Goal: Information Seeking & Learning: Check status

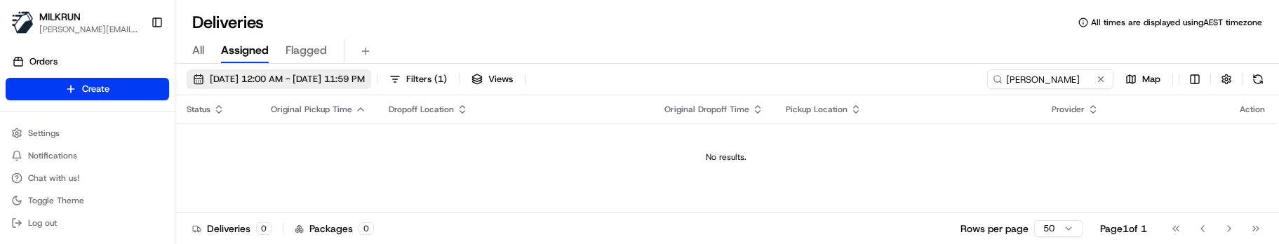
click at [277, 83] on span "[DATE] 12:00 AM - [DATE] 11:59 PM" at bounding box center [287, 79] width 155 height 13
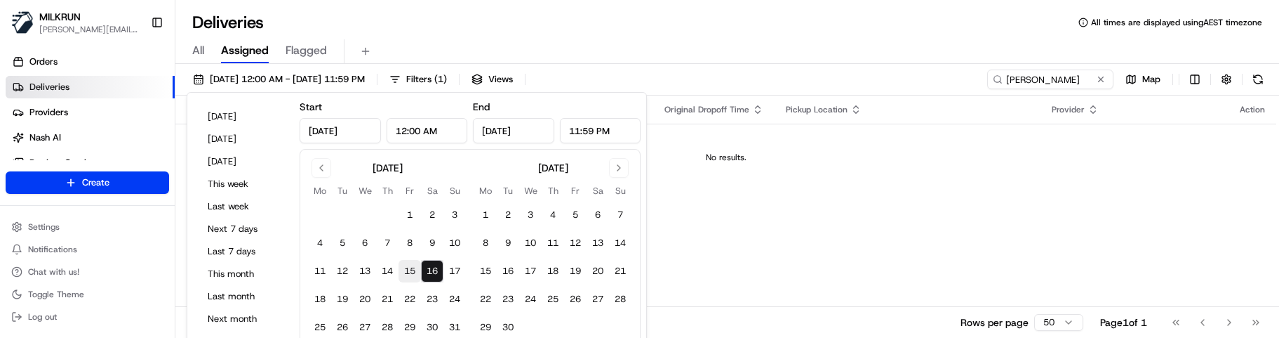
click at [405, 244] on button "15" at bounding box center [410, 271] width 22 height 22
type input "[DATE]"
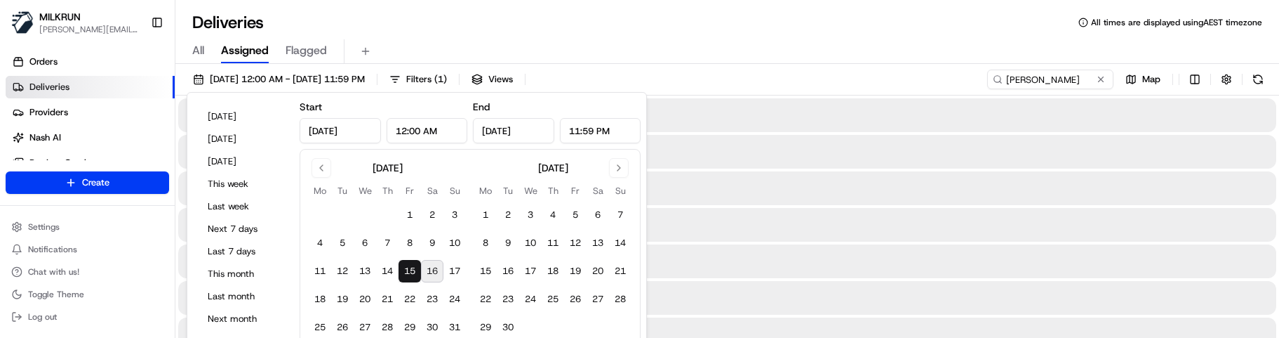
click at [405, 244] on button "15" at bounding box center [410, 271] width 22 height 22
drag, startPoint x: 591, startPoint y: 37, endPoint x: 599, endPoint y: 37, distance: 7.7
click at [592, 37] on div "All Assigned Flagged" at bounding box center [727, 49] width 1104 height 30
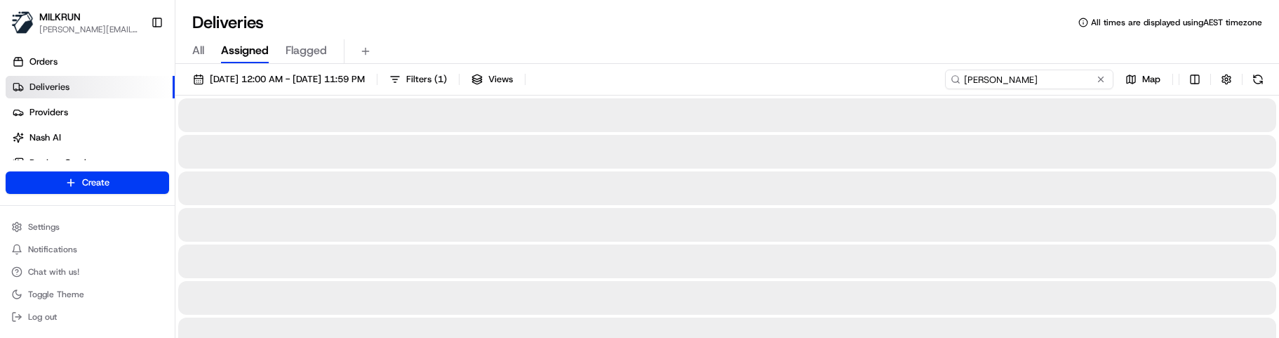
drag, startPoint x: 1067, startPoint y: 78, endPoint x: 736, endPoint y: 79, distance: 331.2
click at [744, 79] on div "[DATE] 12:00 AM - [DATE] 11:59 PM Filters ( 1 ) Views [PERSON_NAME] cul Map" at bounding box center [727, 82] width 1104 height 26
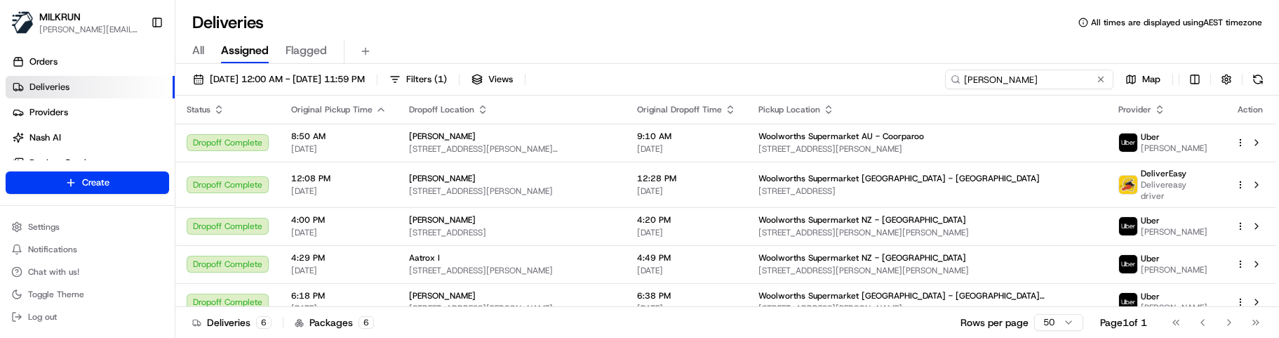
click at [962, 78] on input "[PERSON_NAME]" at bounding box center [1029, 79] width 168 height 20
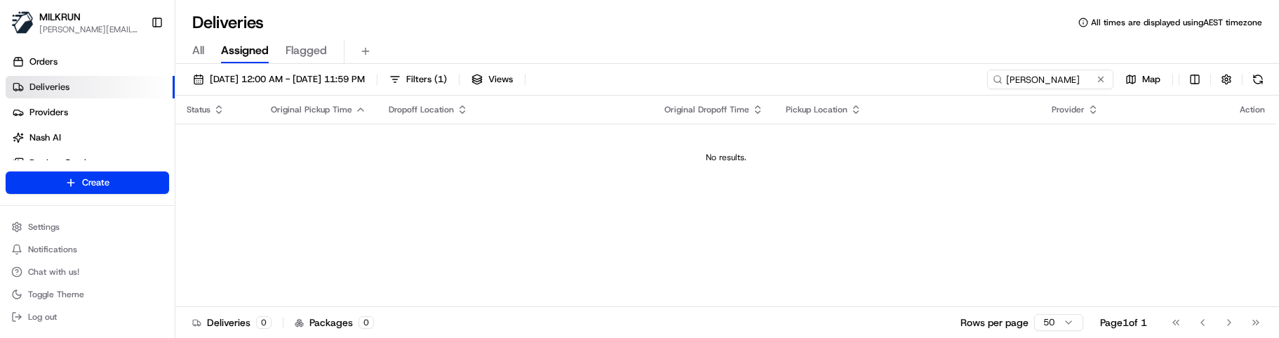
click at [580, 244] on div "Status Original Pickup Time Dropoff Location Original Dropoff Time Pickup Locat…" at bounding box center [725, 200] width 1101 height 211
drag, startPoint x: 1068, startPoint y: 74, endPoint x: 878, endPoint y: 62, distance: 190.6
click at [883, 65] on div "[DATE] 12:00 AM - [DATE] 11:59 PM Filters ( 1 ) Views [PERSON_NAME] Map Status …" at bounding box center [727, 202] width 1104 height 276
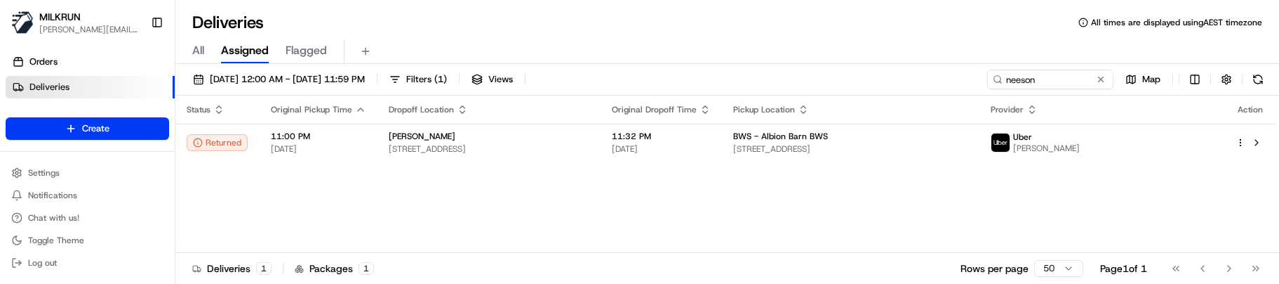
click at [813, 213] on div "Status Original Pickup Time Dropoff Location Original Dropoff Time Pickup Locat…" at bounding box center [725, 173] width 1101 height 157
drag, startPoint x: 1059, startPoint y: 84, endPoint x: 938, endPoint y: 91, distance: 120.9
click at [940, 89] on div "[DATE] 12:00 AM - [DATE] 11:59 PM Filters ( 1 ) Views neeson Map" at bounding box center [727, 82] width 1104 height 26
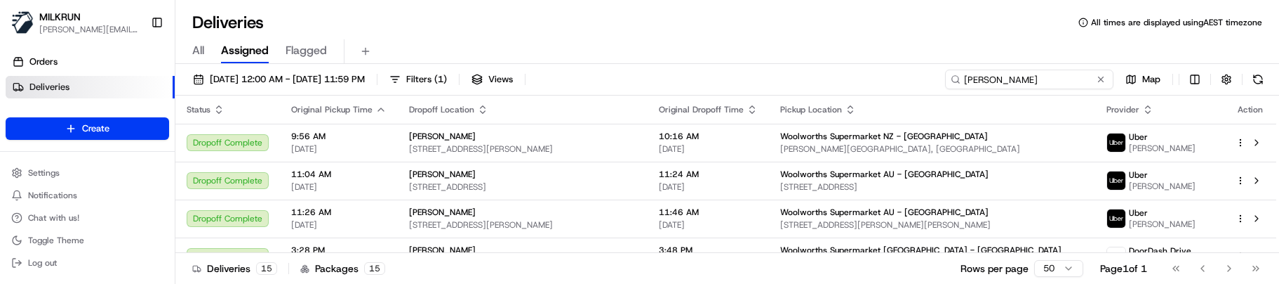
click at [965, 75] on input "[PERSON_NAME]" at bounding box center [1029, 79] width 168 height 20
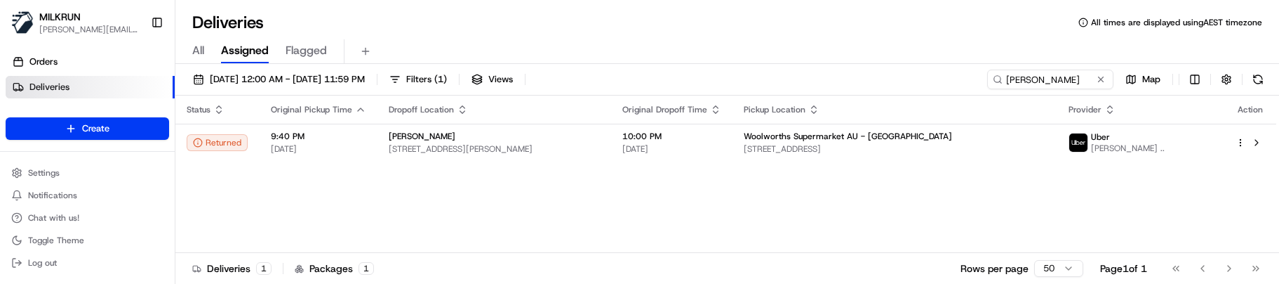
click at [448, 206] on div "Status Original Pickup Time Dropoff Location Original Dropoff Time Pickup Locat…" at bounding box center [725, 173] width 1101 height 157
drag, startPoint x: 1082, startPoint y: 81, endPoint x: 839, endPoint y: 83, distance: 242.8
click at [839, 83] on div "[DATE] 12:00 AM - [DATE] 11:59 PM Filters ( 1 ) Views [PERSON_NAME]" at bounding box center [727, 82] width 1104 height 26
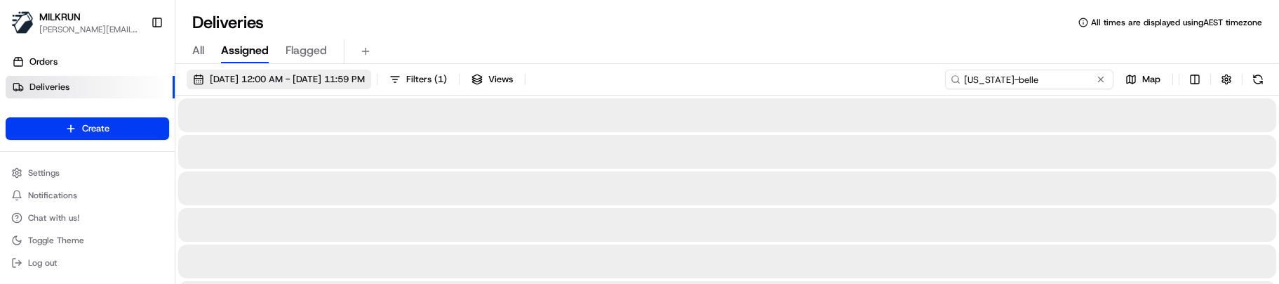
type input "[US_STATE]-belle"
click at [338, 72] on button "[DATE] 12:00 AM - [DATE] 11:59 PM" at bounding box center [279, 79] width 185 height 20
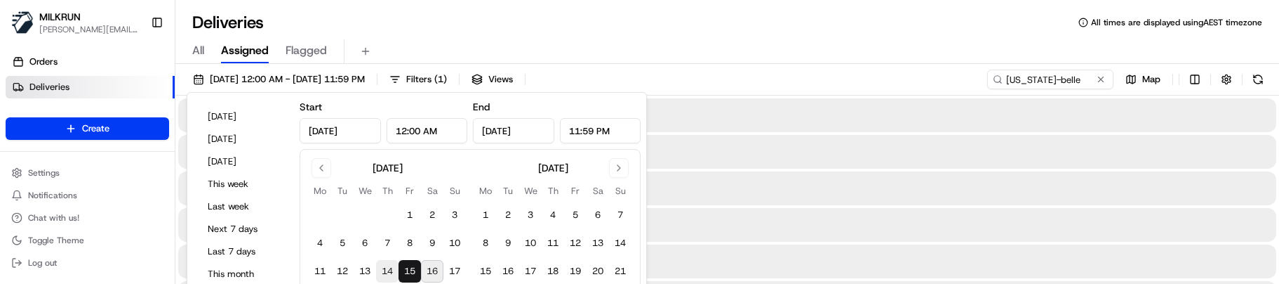
click at [383, 244] on button "14" at bounding box center [387, 271] width 22 height 22
type input "[DATE]"
click at [383, 244] on button "14" at bounding box center [387, 271] width 22 height 22
click at [562, 24] on div "Deliveries All times are displayed using AEST timezone" at bounding box center [727, 22] width 1104 height 22
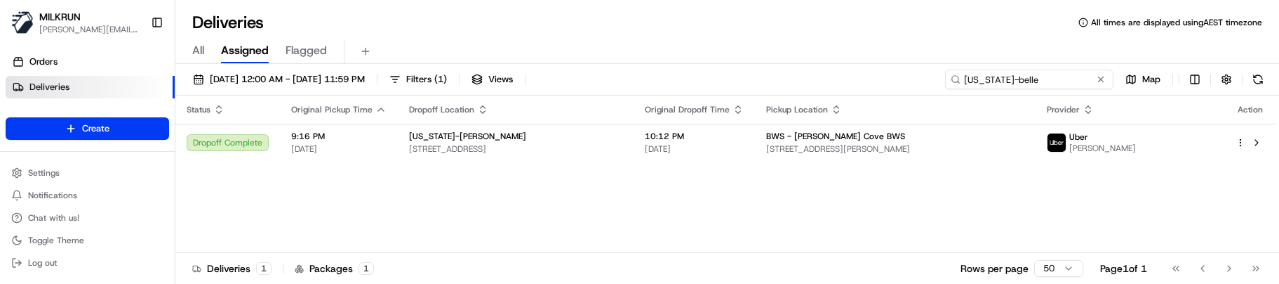
drag, startPoint x: 1069, startPoint y: 79, endPoint x: 929, endPoint y: 67, distance: 140.9
click at [929, 67] on div "[DATE] 12:00 AM - [DATE] 11:59 PM Filters ( 1 ) Views [US_STATE]-belle Map Stat…" at bounding box center [727, 175] width 1104 height 222
click at [220, 80] on span "[DATE] 12:00 AM - [DATE] 11:59 PM" at bounding box center [287, 79] width 155 height 13
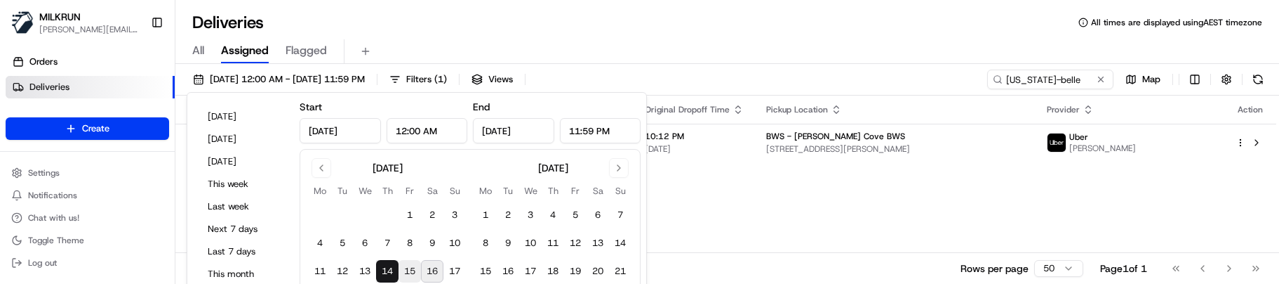
click at [415, 244] on button "15" at bounding box center [410, 271] width 22 height 22
type input "[DATE]"
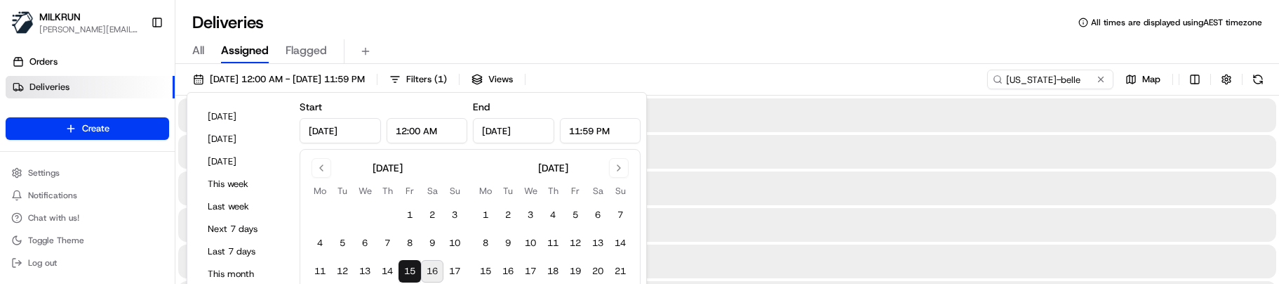
click at [415, 244] on button "15" at bounding box center [410, 271] width 22 height 22
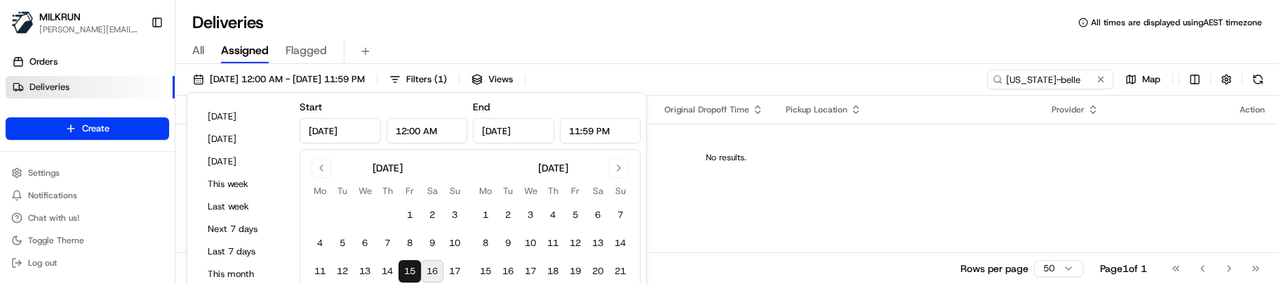
click at [938, 183] on td "No results." at bounding box center [725, 157] width 1101 height 67
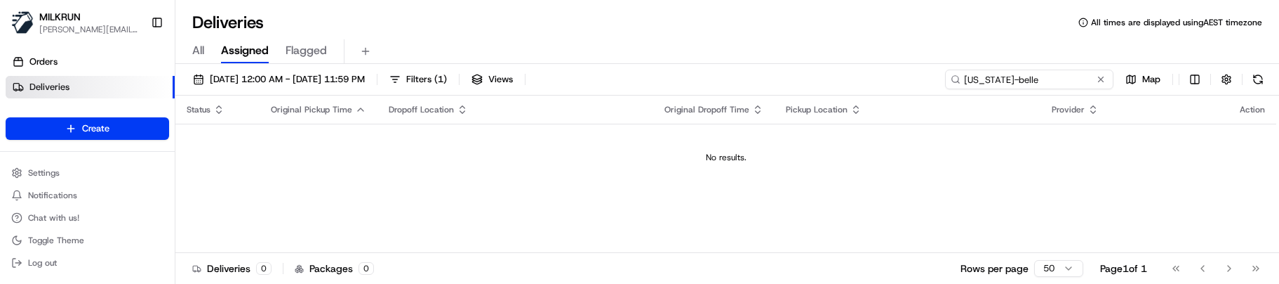
drag, startPoint x: 1074, startPoint y: 80, endPoint x: 878, endPoint y: 73, distance: 195.9
click at [878, 73] on div "[DATE] 12:00 AM - [DATE] 11:59 PM Filters ( 1 ) Views [US_STATE]-belle Map" at bounding box center [727, 82] width 1104 height 26
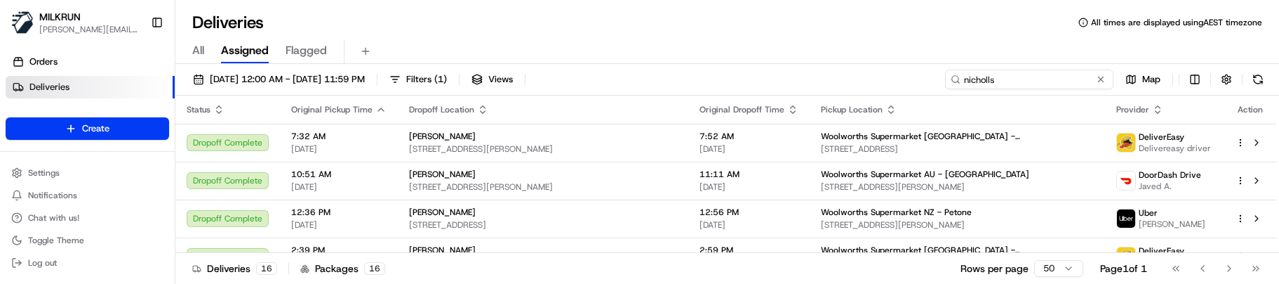
click at [966, 79] on input "nicholls" at bounding box center [1029, 79] width 168 height 20
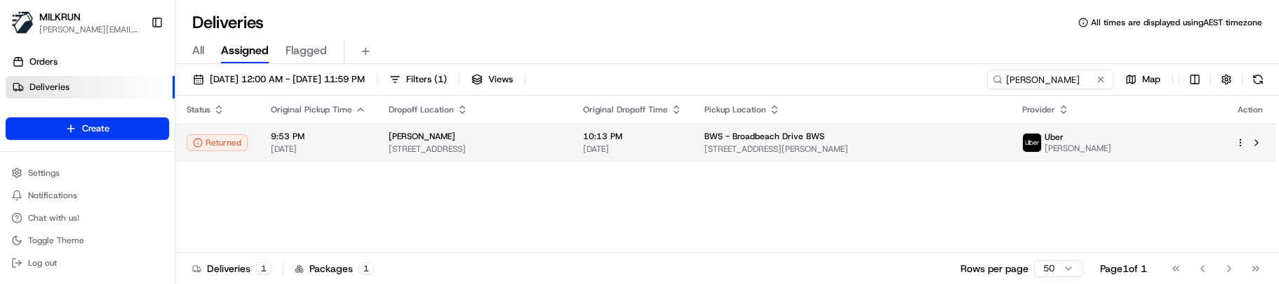
click at [975, 149] on span "[STREET_ADDRESS][PERSON_NAME]" at bounding box center [852, 148] width 295 height 11
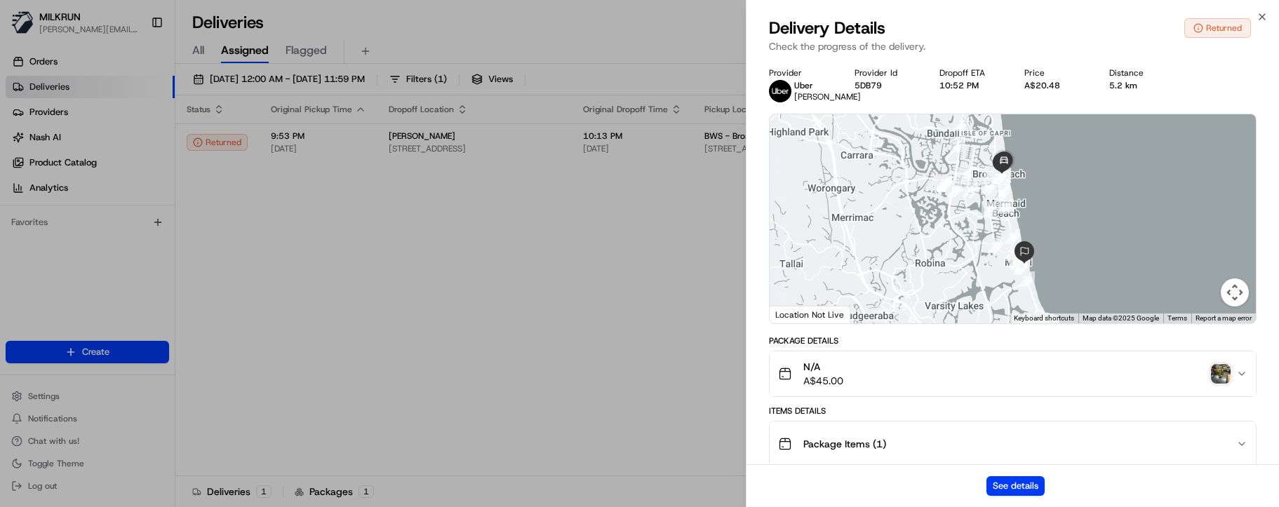
click at [1215, 244] on img "button" at bounding box center [1221, 374] width 20 height 20
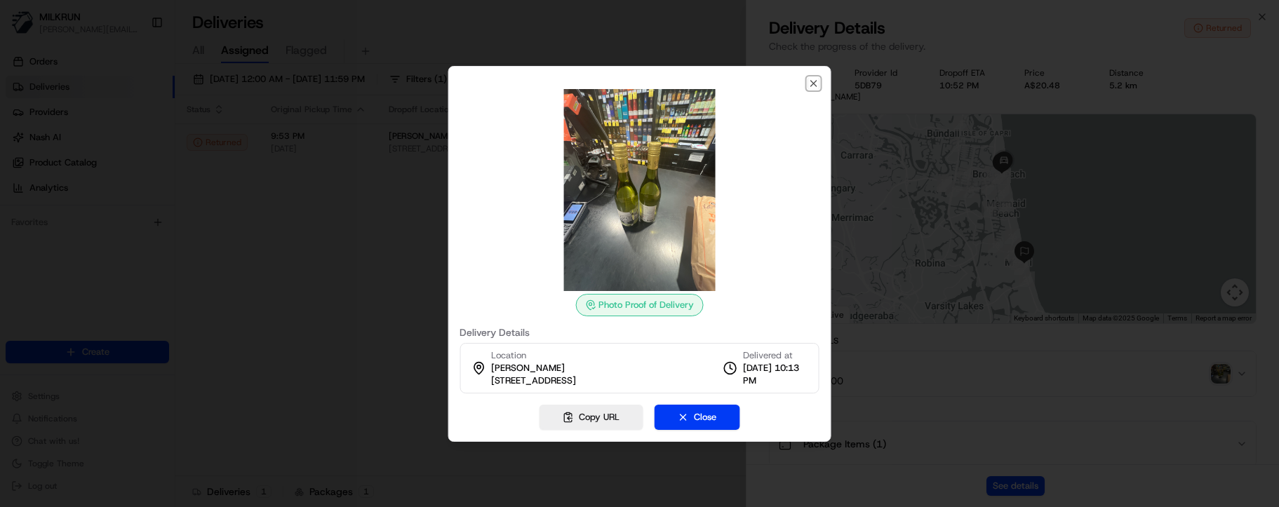
drag, startPoint x: 815, startPoint y: 79, endPoint x: 752, endPoint y: 113, distance: 71.6
click at [815, 79] on icon "button" at bounding box center [813, 83] width 11 height 11
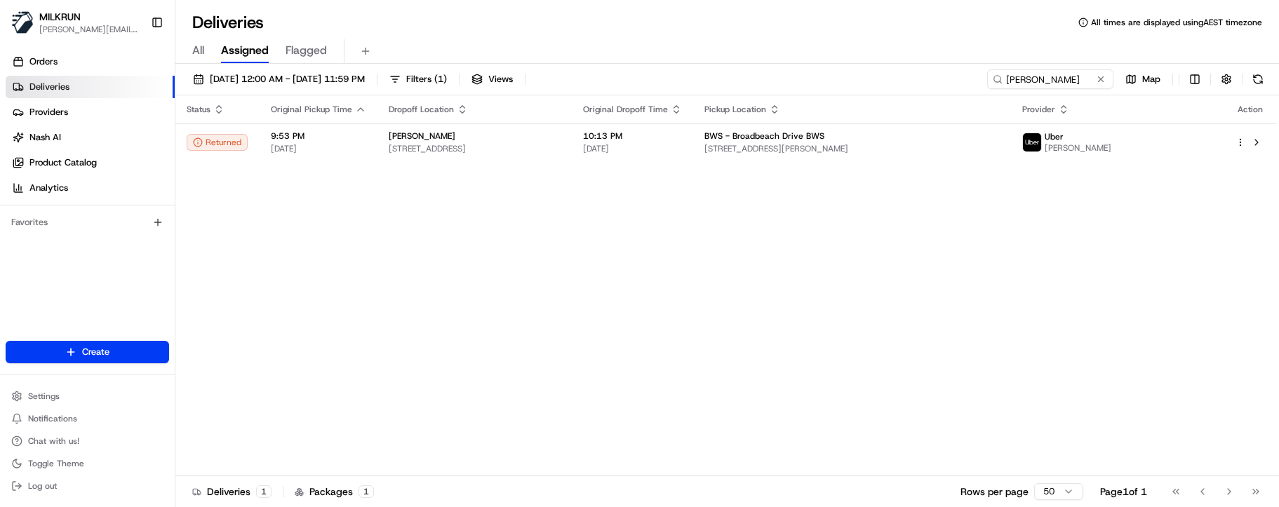
drag, startPoint x: 707, startPoint y: 379, endPoint x: 799, endPoint y: 310, distance: 115.4
click at [708, 244] on div "Status Original Pickup Time Dropoff Location Original Dropoff Time Pickup Locat…" at bounding box center [725, 285] width 1101 height 381
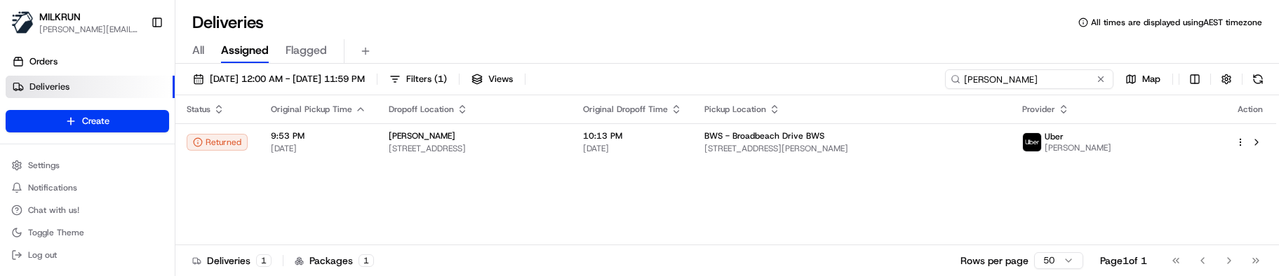
drag, startPoint x: 1072, startPoint y: 83, endPoint x: 771, endPoint y: 77, distance: 301.8
click at [773, 77] on div "[DATE] 12:00 AM - [DATE] 11:59 PM Filters ( 1 ) Views [PERSON_NAME] Map" at bounding box center [727, 82] width 1104 height 26
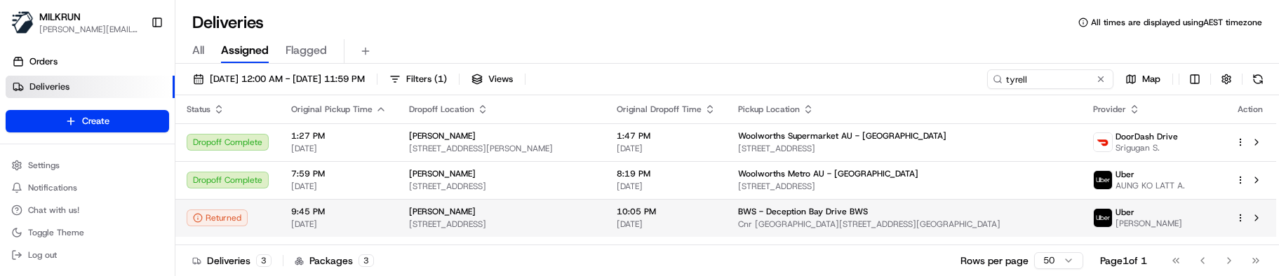
click at [727, 219] on td "10:05 PM [DATE]" at bounding box center [666, 218] width 121 height 38
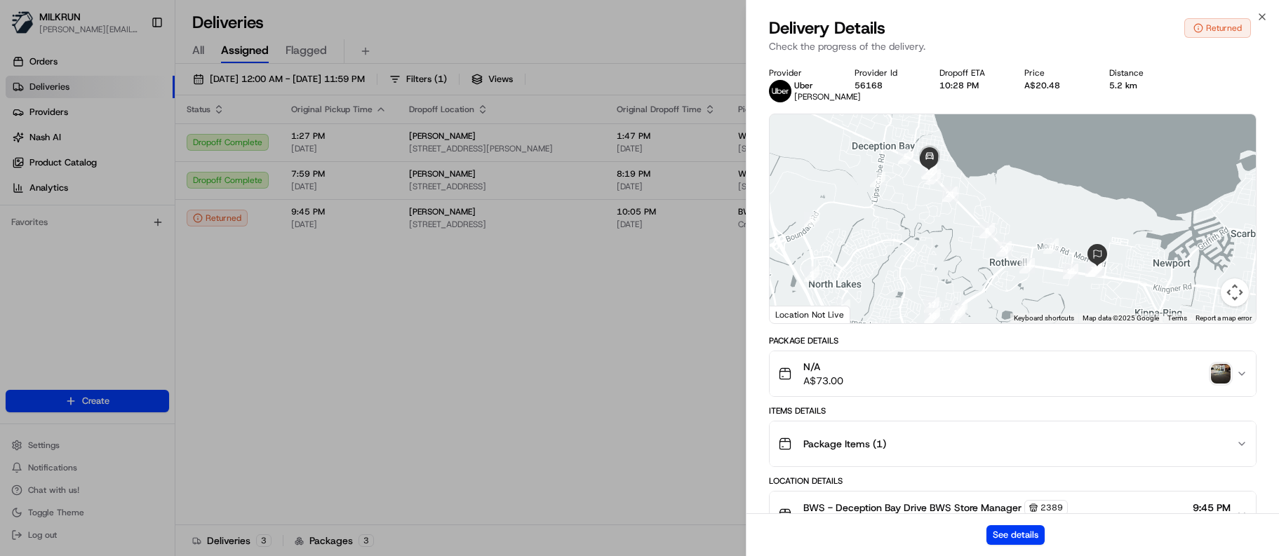
click at [1215, 244] on img "button" at bounding box center [1221, 374] width 20 height 20
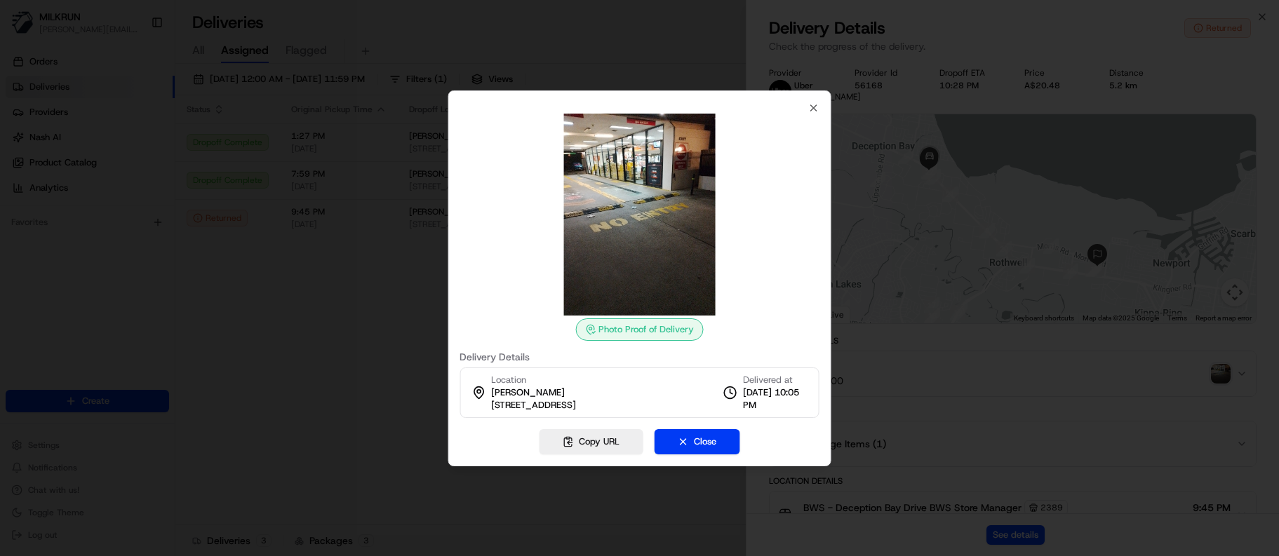
click at [815, 101] on div "Photo Proof of Delivery Delivery Details Location [PERSON_NAME] [STREET_ADDRESS…" at bounding box center [640, 279] width 384 height 376
click at [818, 107] on icon "button" at bounding box center [813, 107] width 11 height 11
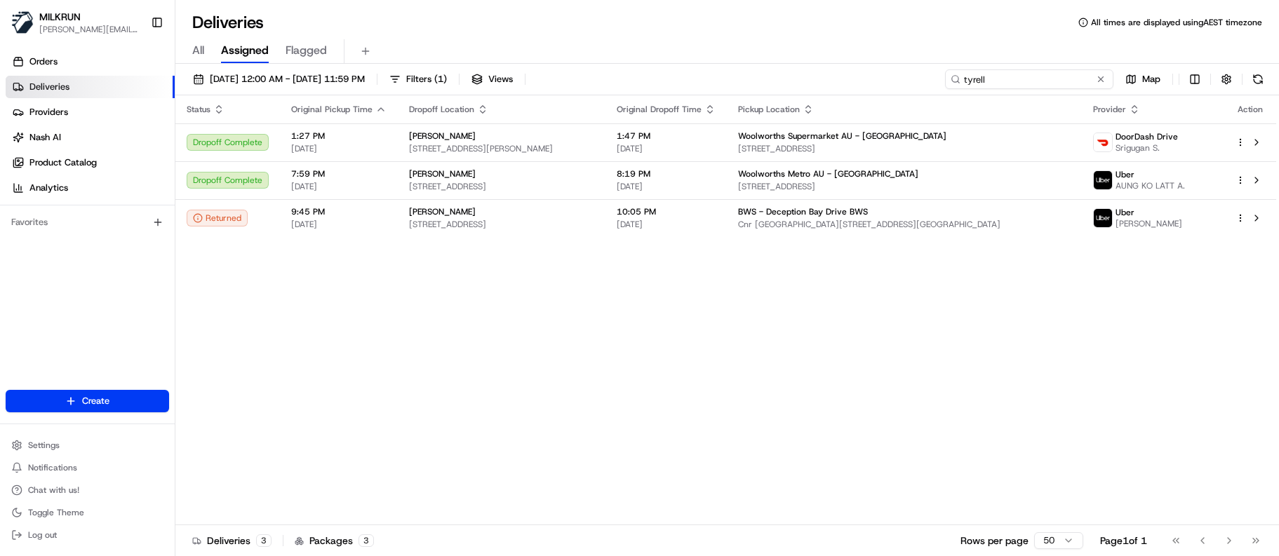
drag, startPoint x: 1067, startPoint y: 83, endPoint x: 895, endPoint y: 76, distance: 172.0
click at [895, 76] on div "[DATE] 12:00 AM - [DATE] 11:59 PM Filters ( 1 ) Views tyrell Map" at bounding box center [727, 82] width 1104 height 26
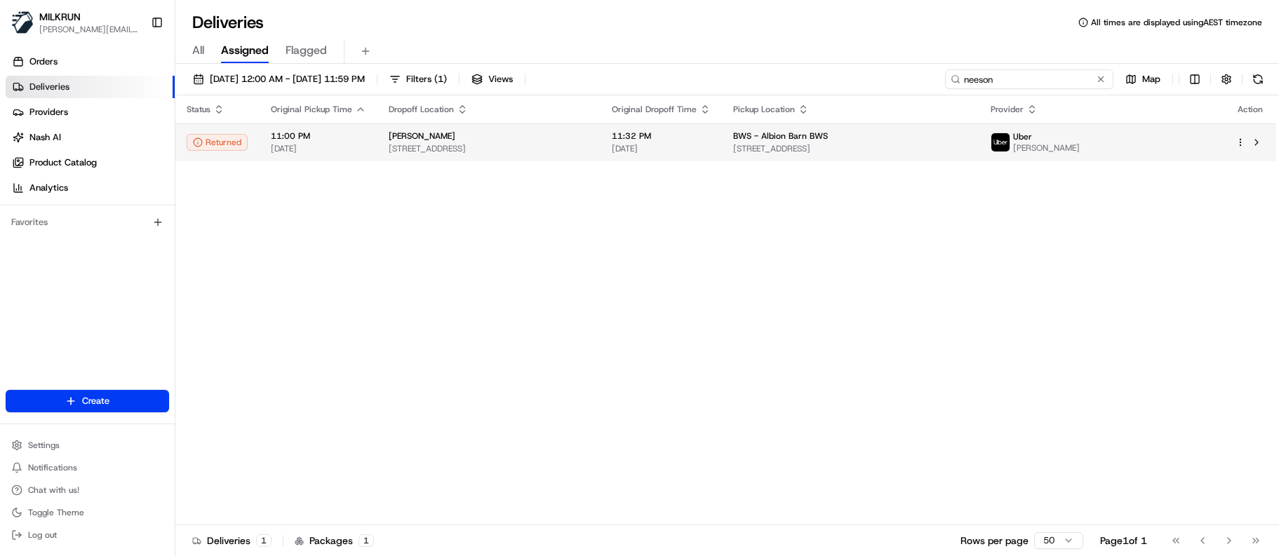
type input "neeson"
click at [589, 131] on div "[PERSON_NAME]" at bounding box center [489, 136] width 201 height 11
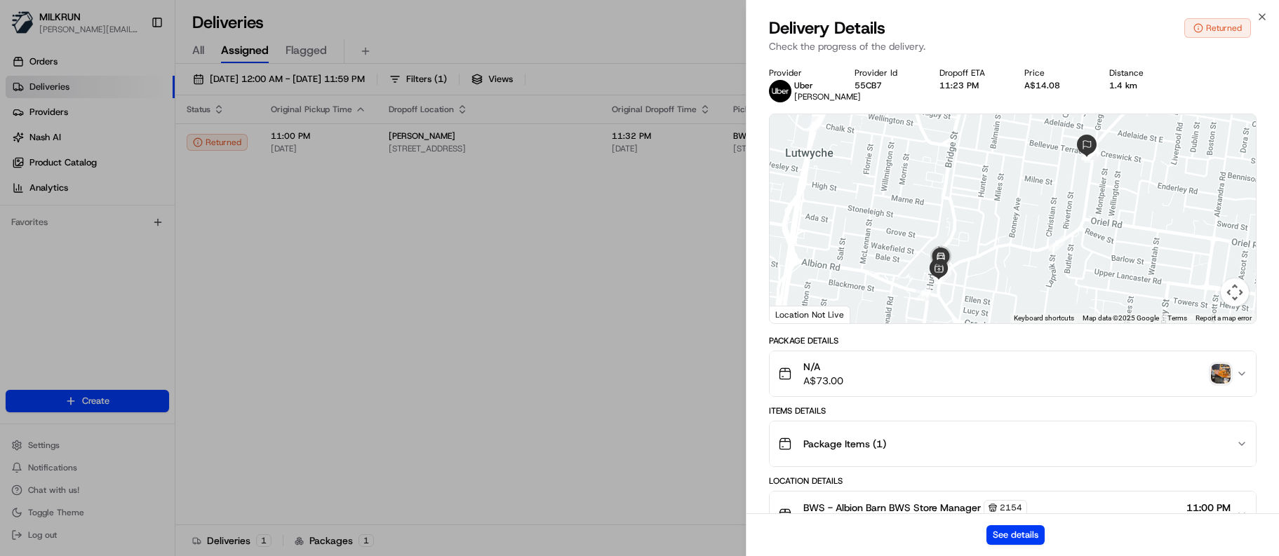
click at [1218, 244] on img "button" at bounding box center [1221, 374] width 20 height 20
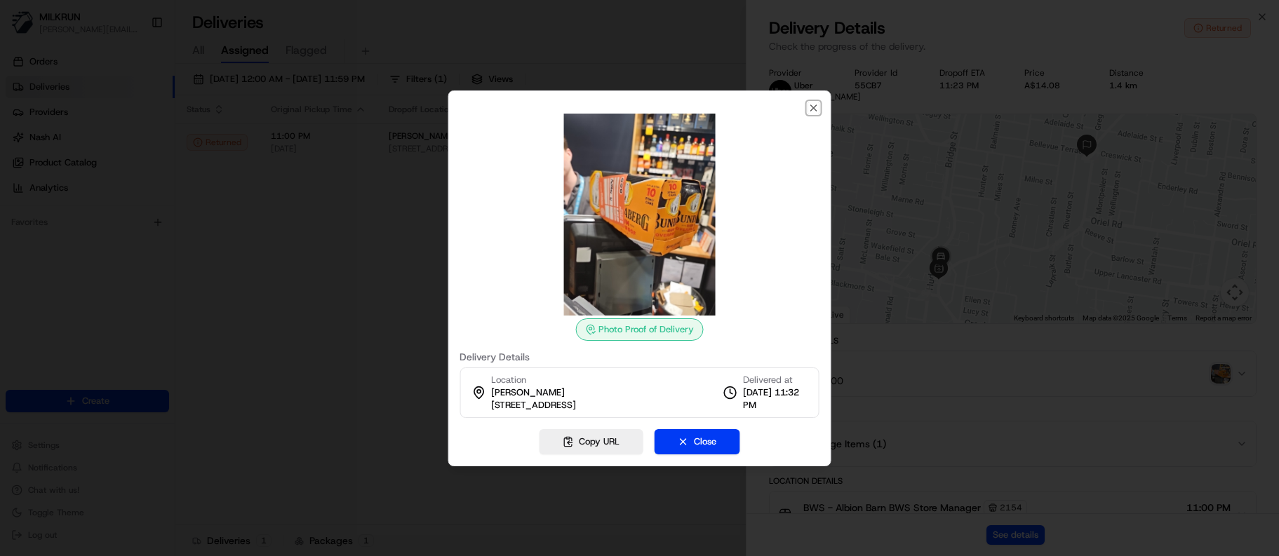
click at [819, 108] on icon "button" at bounding box center [813, 107] width 11 height 11
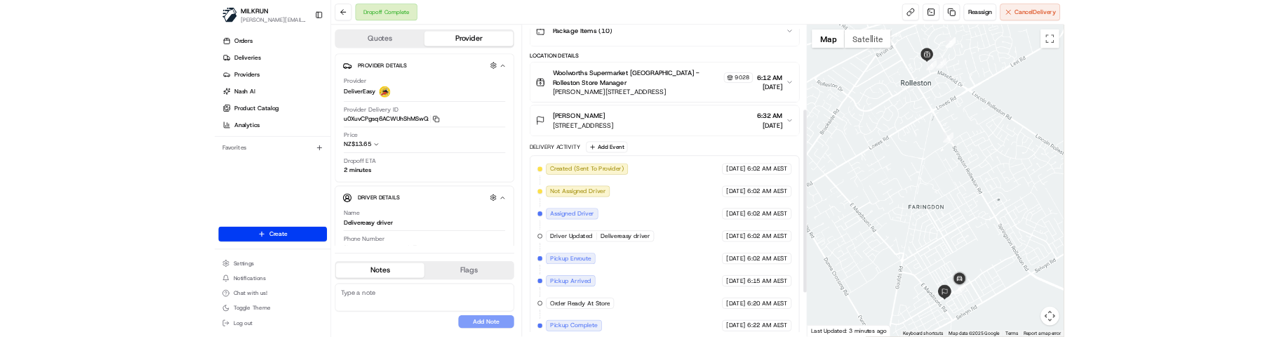
scroll to position [322, 0]
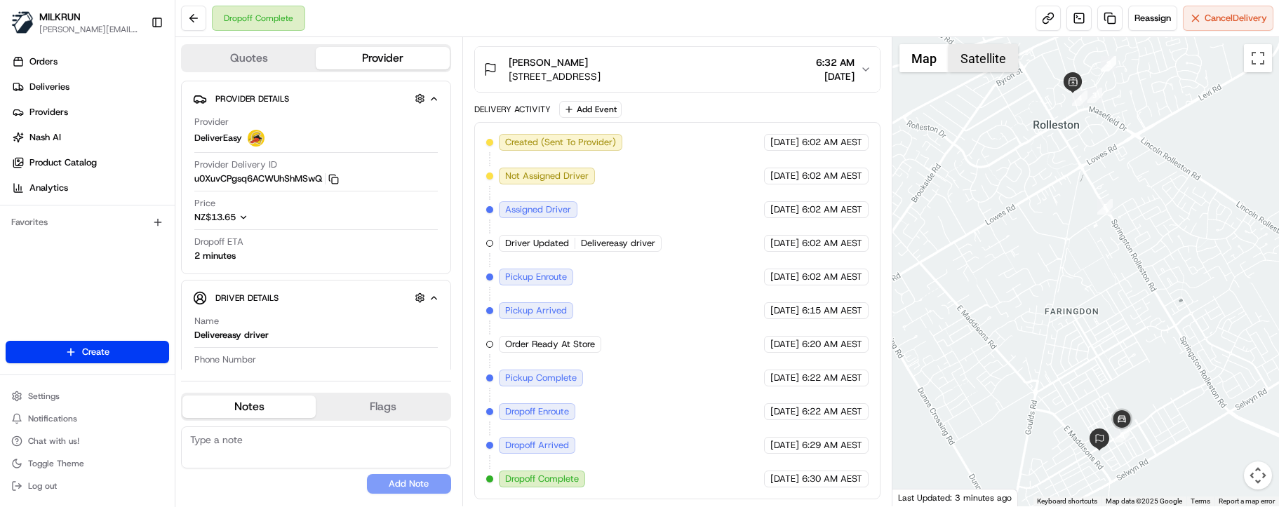
click at [998, 66] on button "Satellite" at bounding box center [983, 58] width 69 height 28
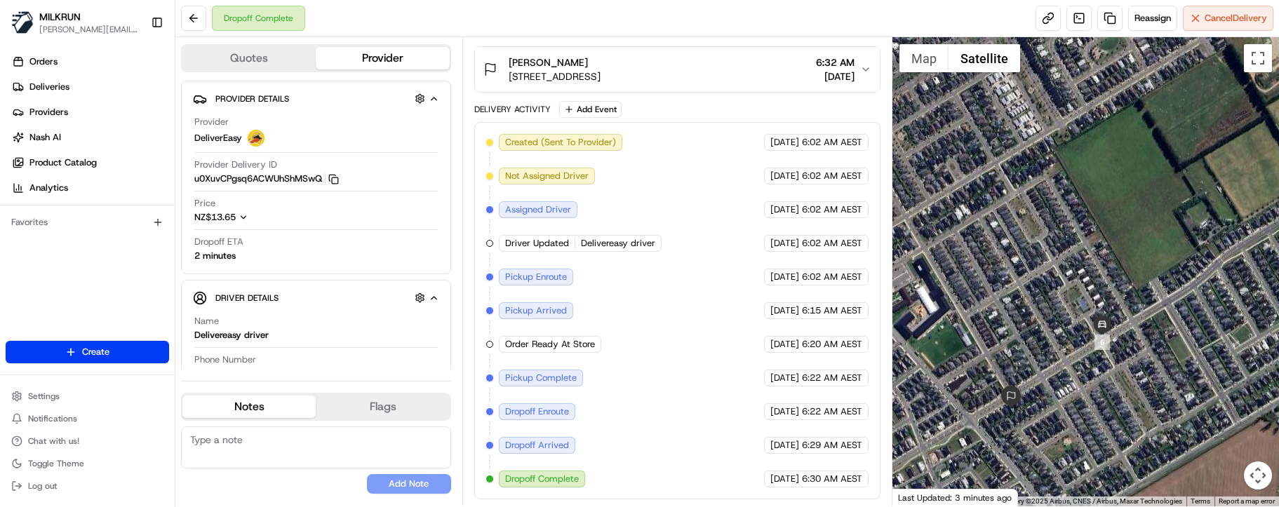
drag, startPoint x: 1089, startPoint y: 459, endPoint x: 1069, endPoint y: 389, distance: 72.4
click at [1069, 389] on div at bounding box center [1086, 271] width 387 height 469
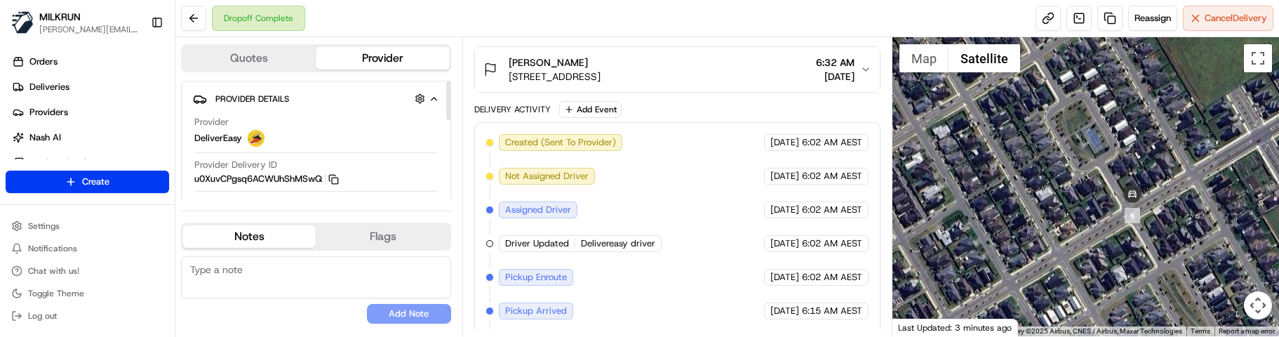
drag, startPoint x: 279, startPoint y: 306, endPoint x: 285, endPoint y: 267, distance: 39.7
click at [279, 306] on div "No results found Add Note" at bounding box center [316, 289] width 270 height 67
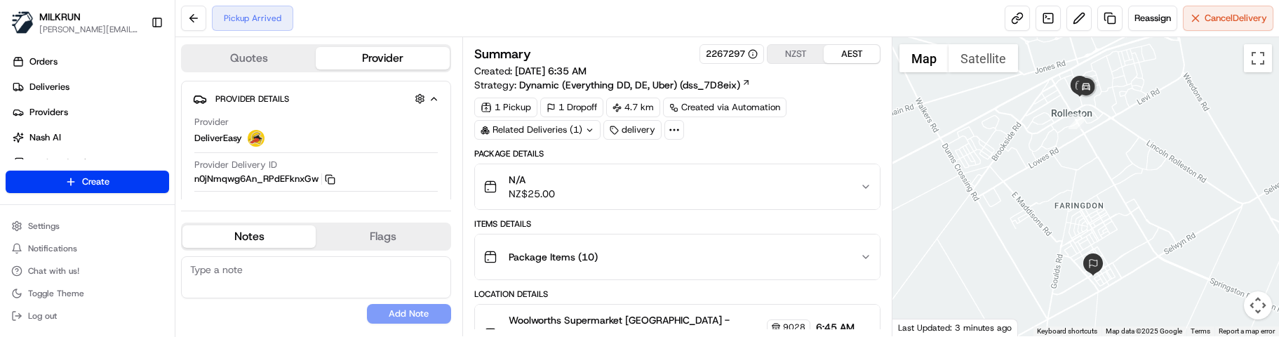
click at [341, 274] on textarea at bounding box center [316, 277] width 270 height 42
paste textarea "Good XXX Team🌞️Please NOTE the delivery instructions & kindly contact the custo…"
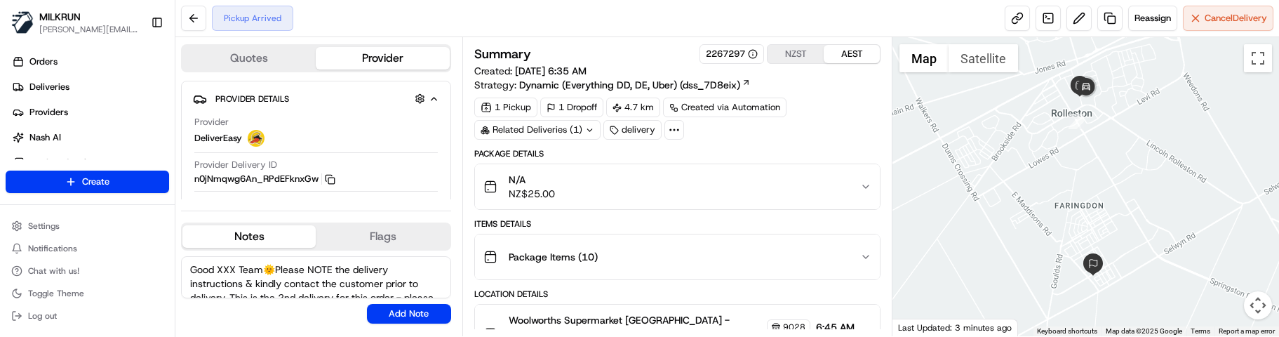
drag, startPoint x: 236, startPoint y: 266, endPoint x: 180, endPoint y: 268, distance: 55.5
click at [180, 268] on div "Quotes Provider Provider Details Hidden ( 2 ) Provider DeliverEasy Provider Del…" at bounding box center [318, 186] width 287 height 299
click at [281, 279] on textarea "Morena & Good Morning Team🌞️Please NOTE the delivery instructions & kindly cont…" at bounding box center [316, 277] width 270 height 42
click at [262, 291] on textarea "Morena & Good Morning Team🌞️Please NOTE the delivery instructions & kindly cont…" at bounding box center [316, 277] width 270 height 42
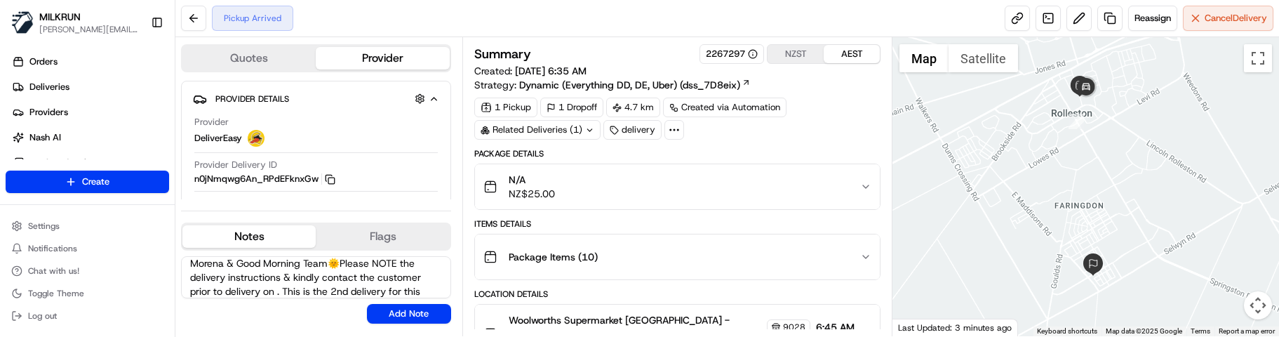
paste textarea "0225901192"
type textarea "Morena & Good Morning Team🌞️Please NOTE the delivery instructions & kindly cont…"
click at [420, 307] on button "Add Note" at bounding box center [409, 314] width 84 height 20
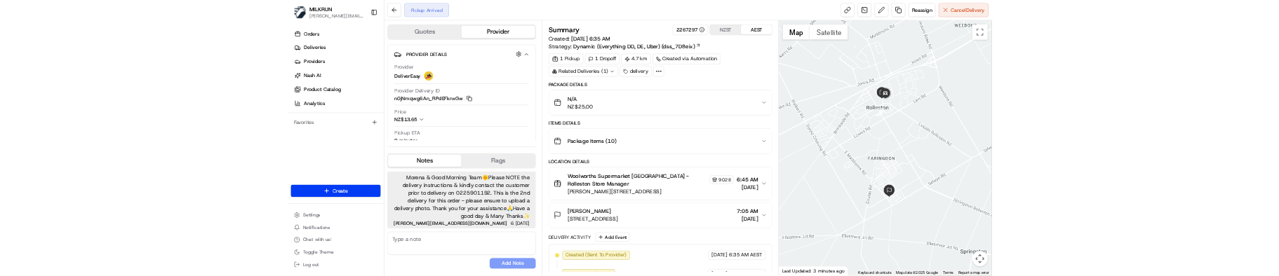
scroll to position [0, 0]
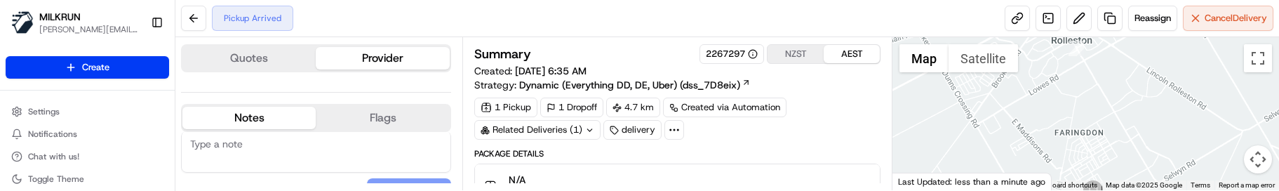
click at [389, 18] on div "Pickup Arrived Reassign Cancel Delivery" at bounding box center [727, 18] width 1104 height 37
